Goal: Find specific page/section: Find specific page/section

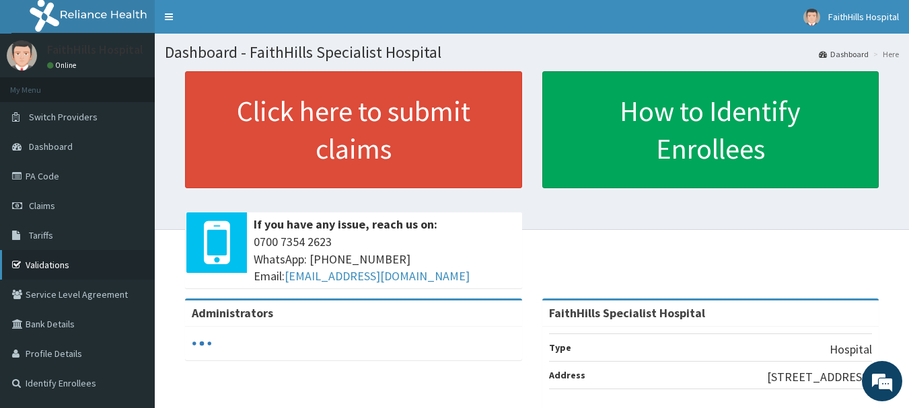
click at [49, 266] on link "Validations" at bounding box center [77, 265] width 155 height 30
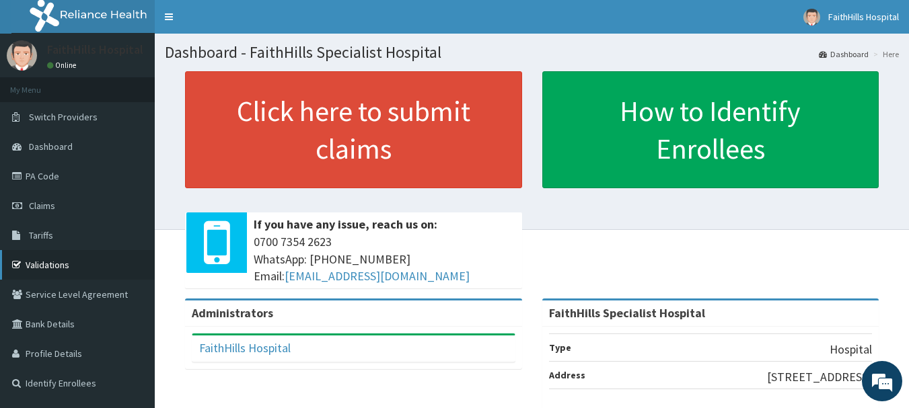
click at [75, 266] on link "Validations" at bounding box center [77, 265] width 155 height 30
click at [48, 260] on link "Validations" at bounding box center [77, 265] width 155 height 30
